Goal: Browse casually

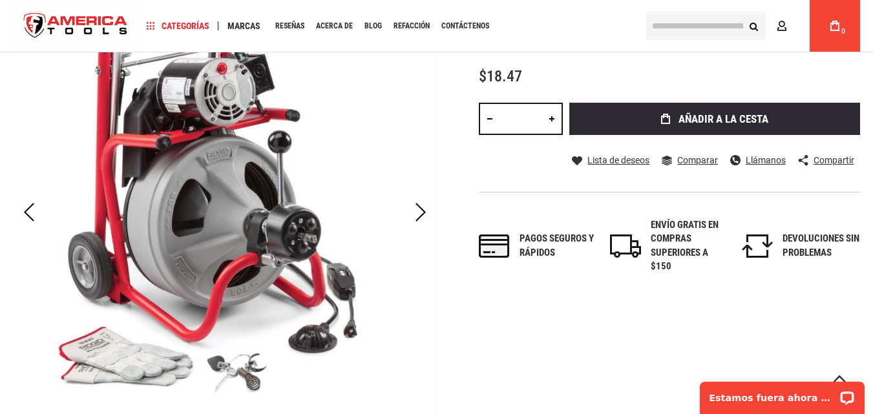
scroll to position [168, 0]
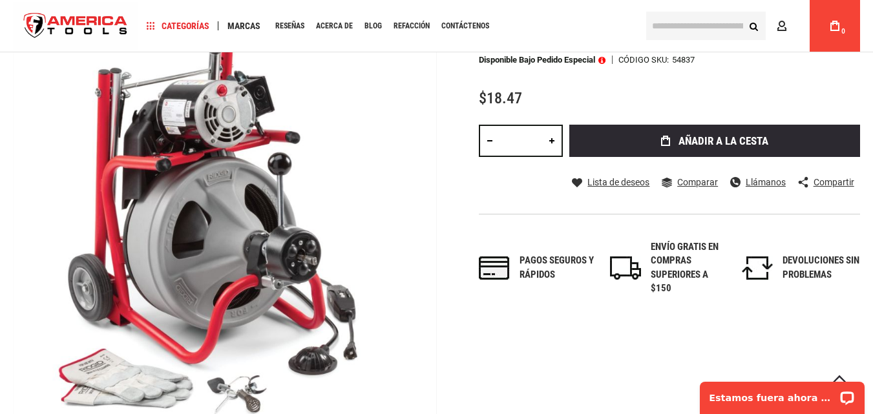
click at [437, 255] on div "[MEDICAL_DATA] al final de la galería de imágenes [MEDICAL_DATA] al inicio de l…" at bounding box center [436, 261] width 847 height 476
click at [426, 247] on div "Próximo" at bounding box center [420, 234] width 32 height 45
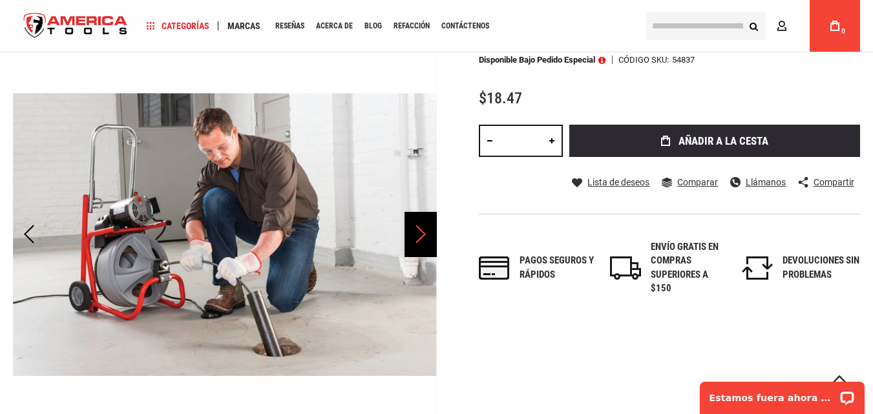
click at [426, 246] on body "La tienda no funcionará correctamente si las cookies están deshabilitadas. Idio…" at bounding box center [436, 39] width 873 height 414
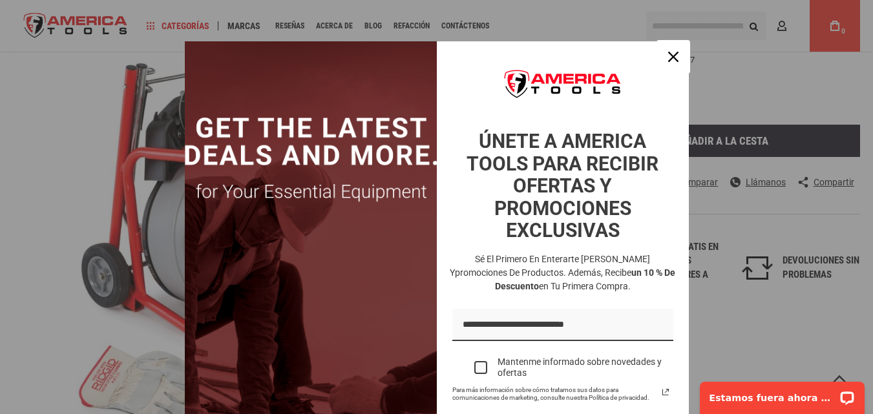
drag, startPoint x: 664, startPoint y: 59, endPoint x: 624, endPoint y: 72, distance: 41.5
click at [668, 60] on icon "icono de cerrar" at bounding box center [673, 57] width 10 height 10
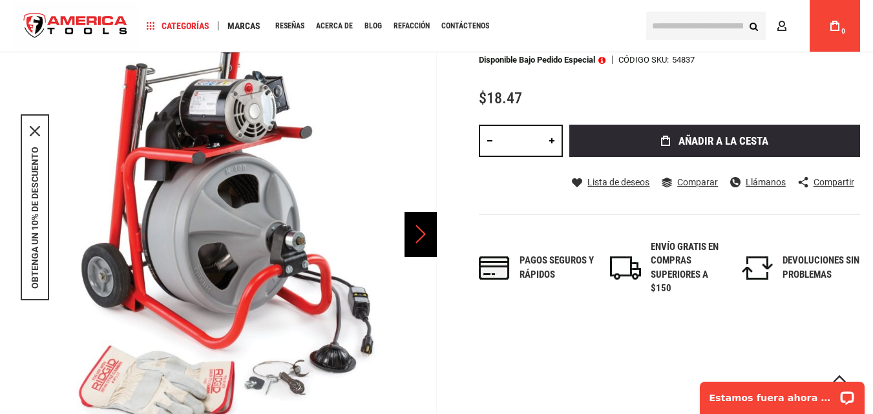
click at [416, 233] on div "Próximo" at bounding box center [420, 234] width 32 height 45
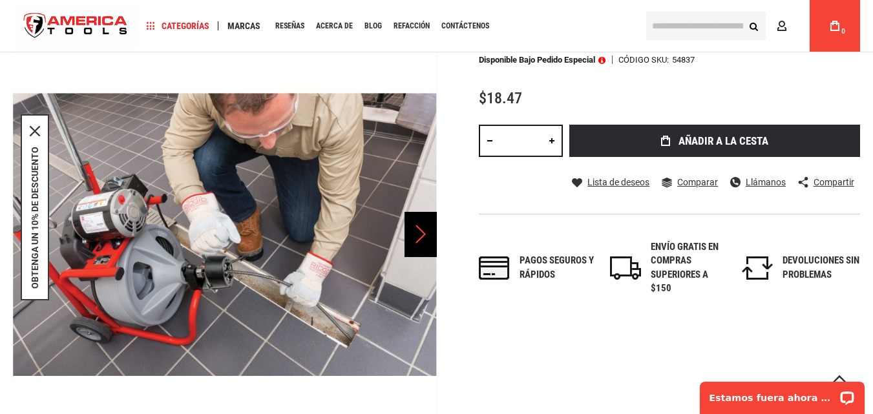
click at [407, 217] on div "Próximo" at bounding box center [420, 234] width 32 height 45
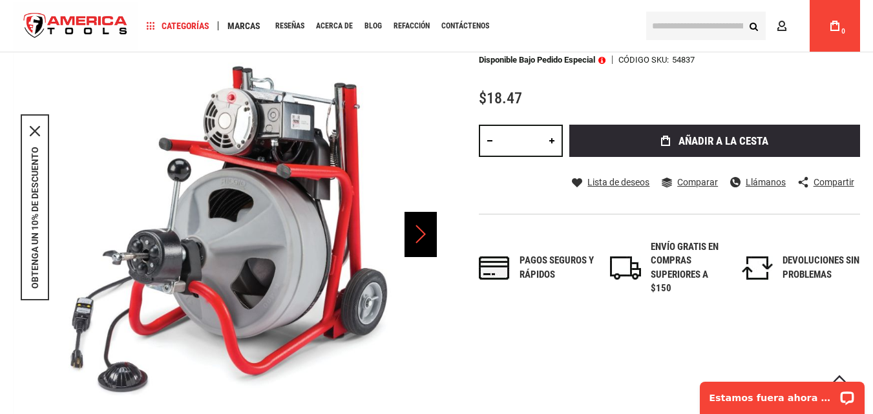
click at [407, 217] on div "Próximo" at bounding box center [420, 234] width 32 height 45
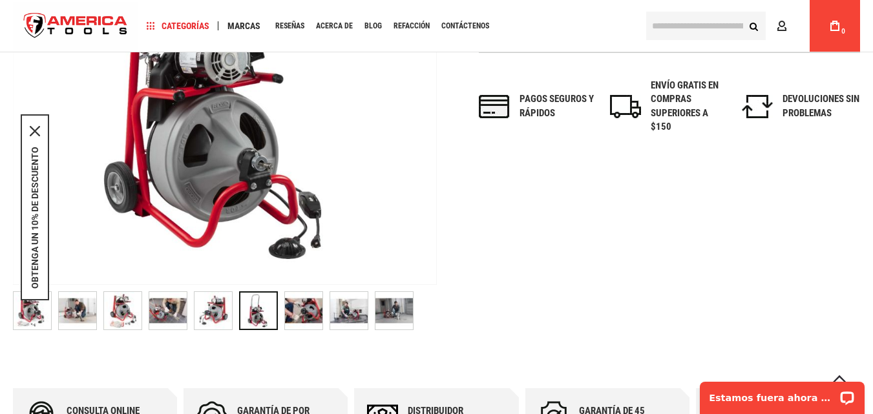
scroll to position [362, 0]
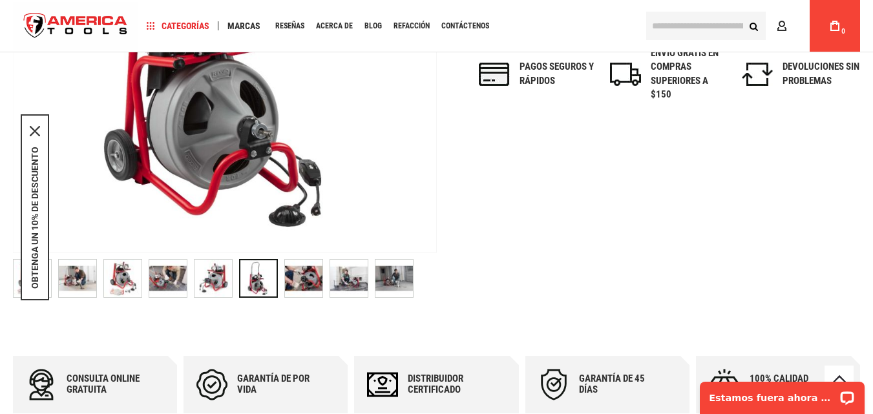
click at [317, 277] on img at bounding box center [303, 278] width 37 height 37
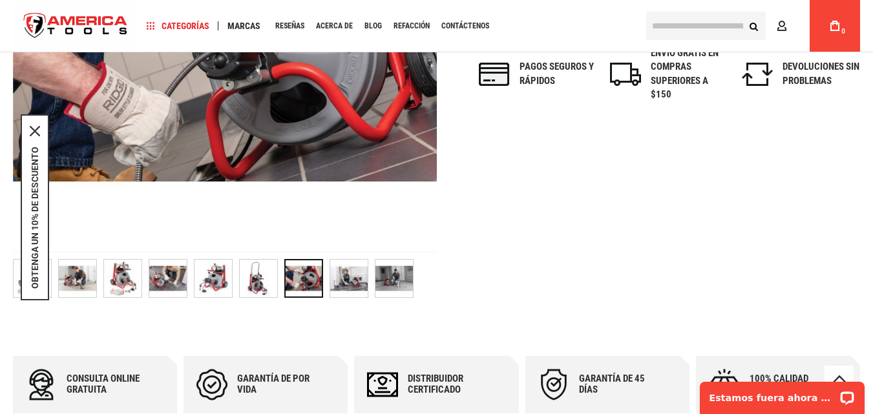
click at [348, 275] on img at bounding box center [348, 278] width 37 height 37
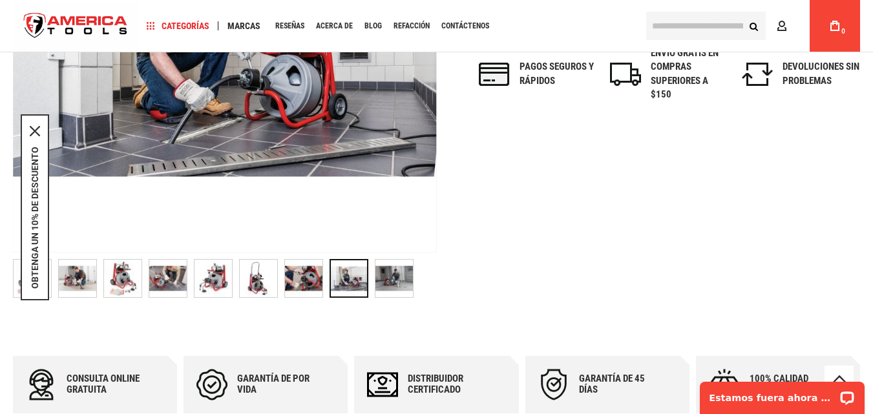
click at [390, 278] on img at bounding box center [393, 278] width 37 height 37
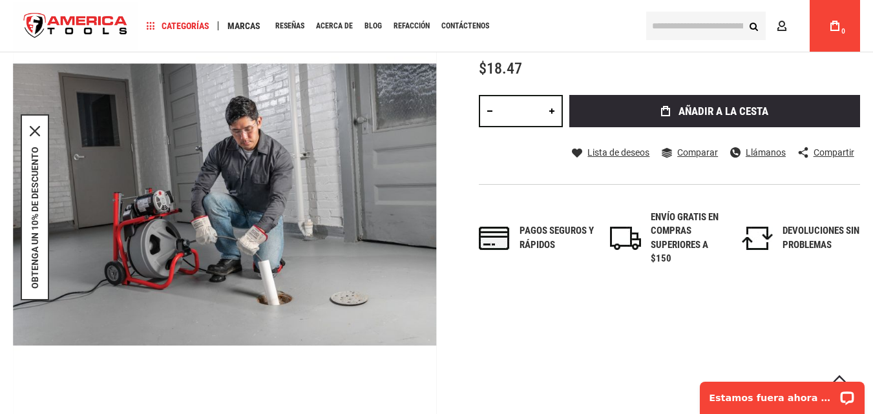
scroll to position [168, 0]
